Goal: Task Accomplishment & Management: Use online tool/utility

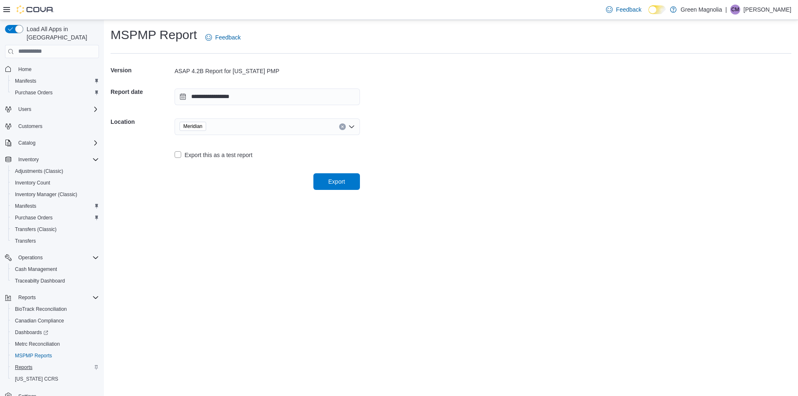
scroll to position [12, 0]
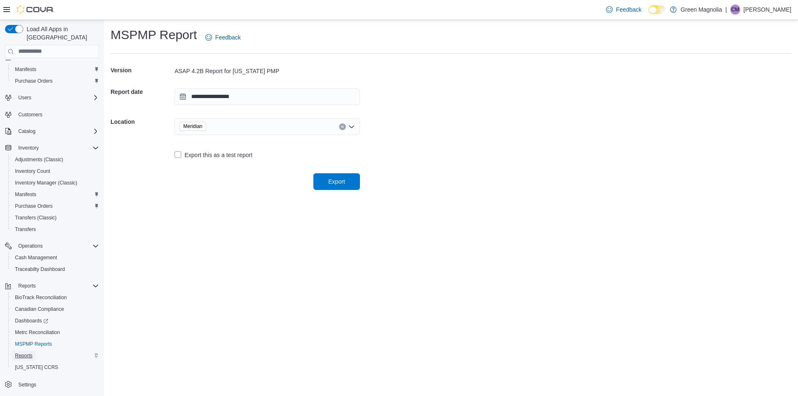
click at [25, 353] on span "Reports" at bounding box center [23, 356] width 17 height 7
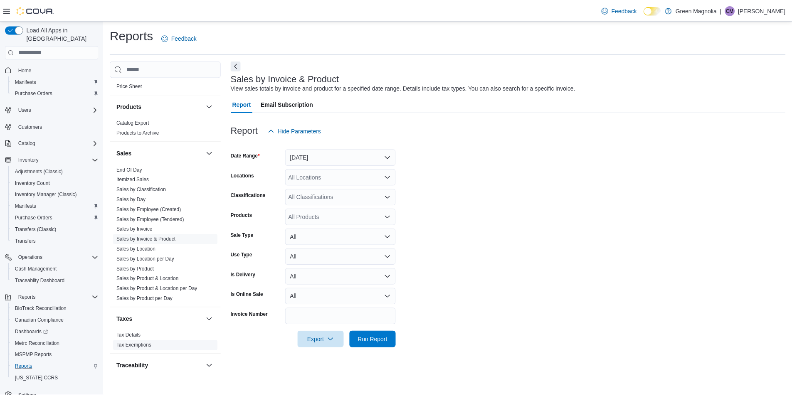
scroll to position [541, 0]
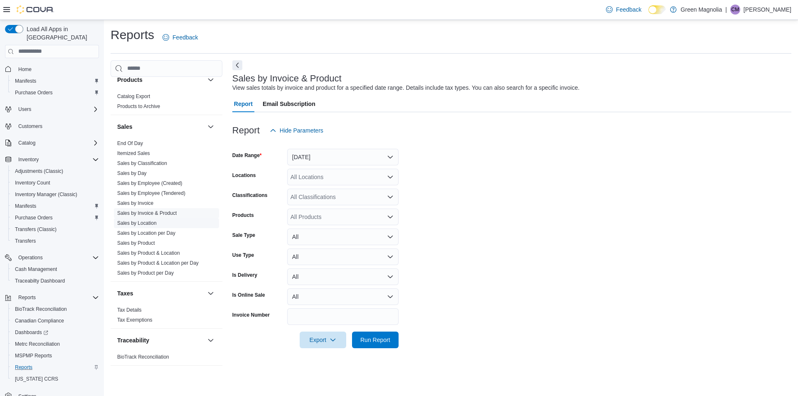
click at [141, 226] on link "Sales by Location" at bounding box center [136, 223] width 39 height 6
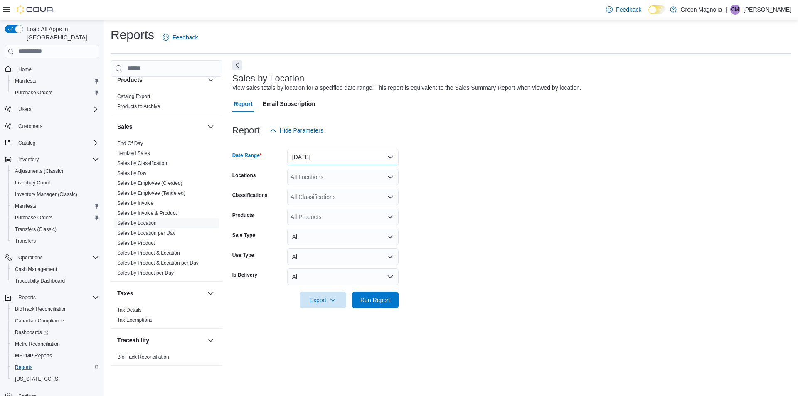
click at [323, 160] on button "[DATE]" at bounding box center [342, 157] width 111 height 17
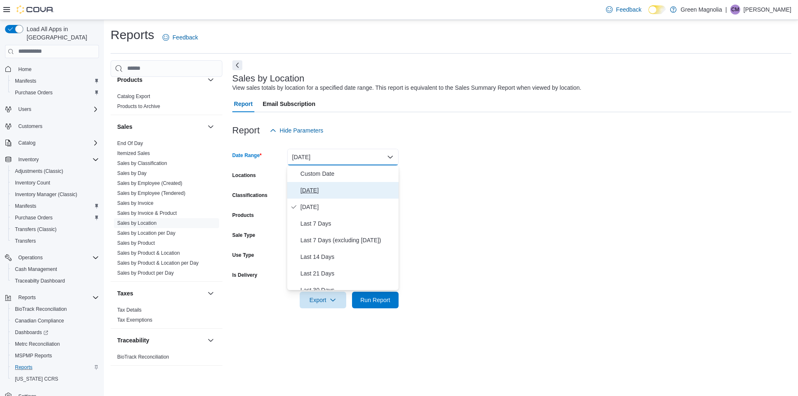
click at [313, 188] on span "Today" at bounding box center [348, 190] width 95 height 10
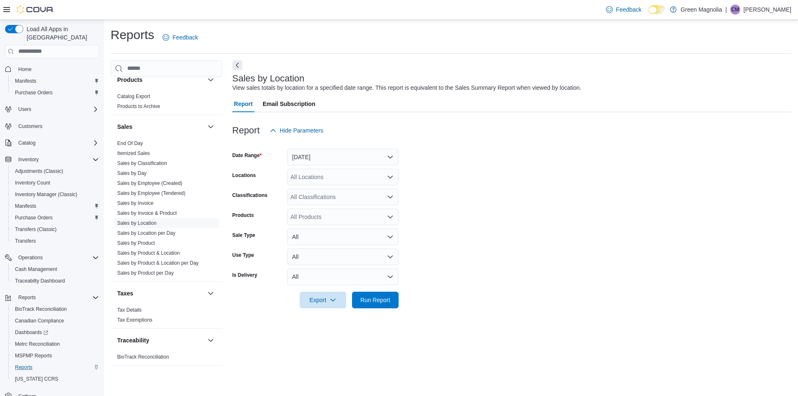
click at [469, 131] on div "Report Hide Parameters" at bounding box center [511, 130] width 559 height 17
click at [294, 180] on div "All Locations" at bounding box center [342, 177] width 111 height 17
drag, startPoint x: 308, startPoint y: 192, endPoint x: 441, endPoint y: 191, distance: 132.2
click at [309, 192] on span "Green Magnolia" at bounding box center [322, 191] width 42 height 8
click at [479, 191] on form "Date Range Today Locations Green Magnolia Combo box. Selected. Green Magnolia. …" at bounding box center [511, 224] width 559 height 170
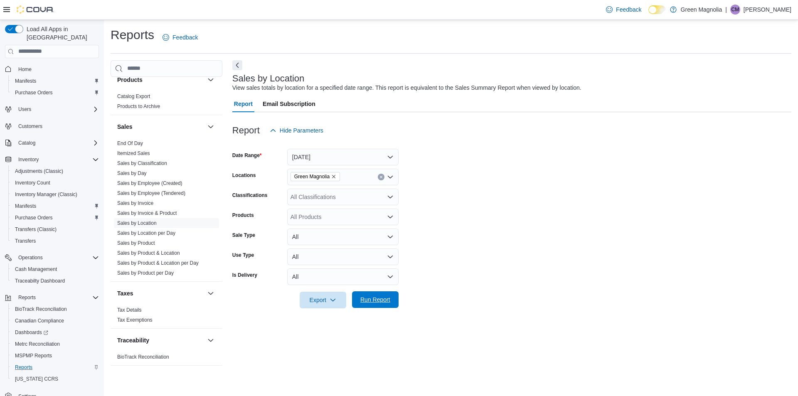
click at [386, 303] on span "Run Report" at bounding box center [375, 300] width 30 height 8
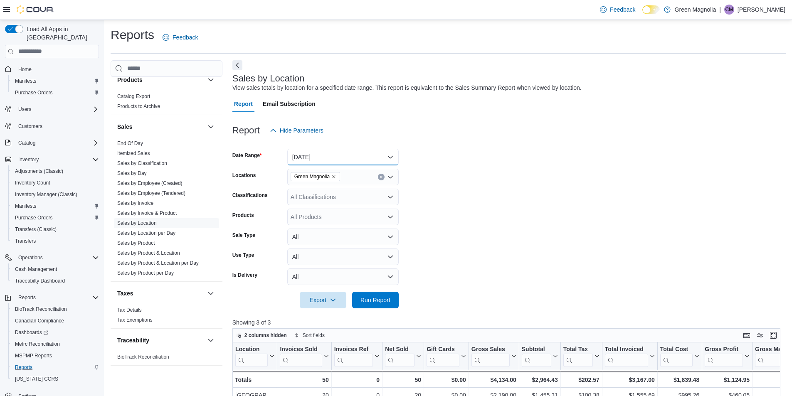
click at [345, 157] on button "Today" at bounding box center [342, 157] width 111 height 17
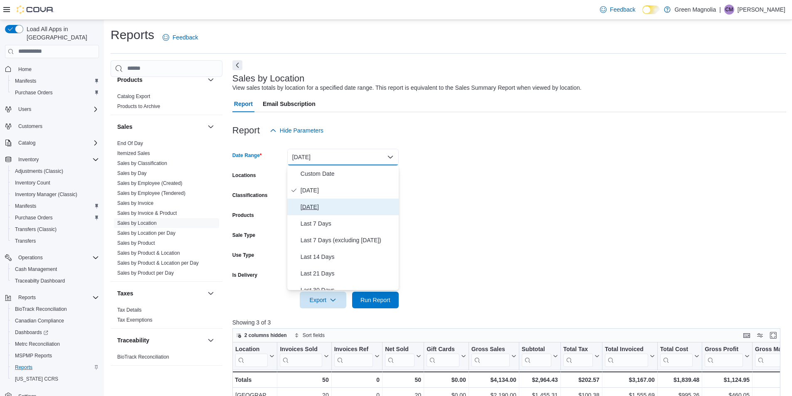
drag, startPoint x: 304, startPoint y: 206, endPoint x: 414, endPoint y: 185, distance: 112.0
click at [305, 205] on span "[DATE]" at bounding box center [348, 207] width 95 height 10
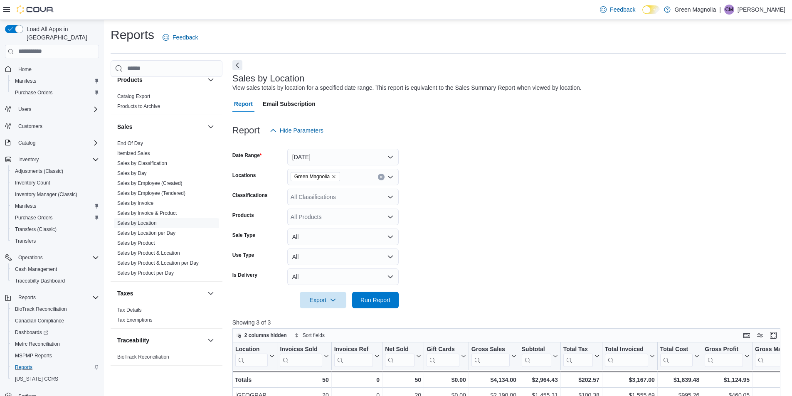
click at [445, 181] on form "Date Range Yesterday Locations Green Magnolia Classifications All Classificatio…" at bounding box center [509, 224] width 554 height 170
drag, startPoint x: 369, startPoint y: 303, endPoint x: 453, endPoint y: 253, distance: 97.7
click at [372, 301] on span "Run Report" at bounding box center [375, 300] width 30 height 8
click at [44, 341] on span "Metrc Reconciliation" at bounding box center [37, 344] width 45 height 7
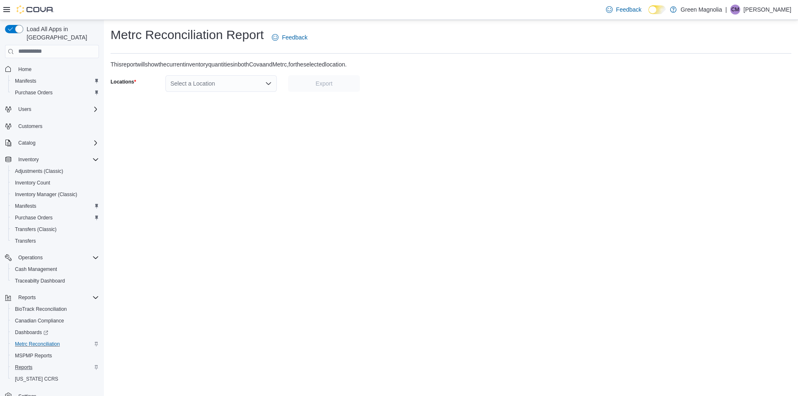
click at [239, 86] on div "Select a Location" at bounding box center [220, 83] width 111 height 17
click at [199, 135] on span "Meridian" at bounding box center [204, 134] width 22 height 8
click at [317, 86] on span "Export" at bounding box center [324, 83] width 17 height 8
